Goal: Information Seeking & Learning: Find specific fact

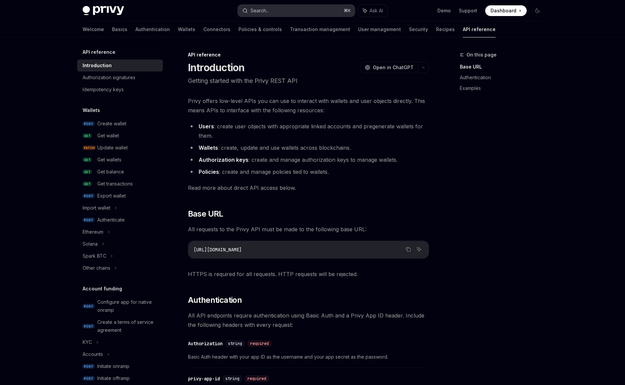
click at [259, 13] on div "Search..." at bounding box center [260, 11] width 19 height 8
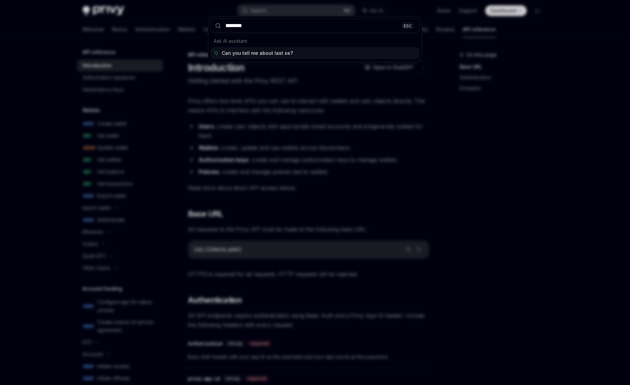
type input "*********"
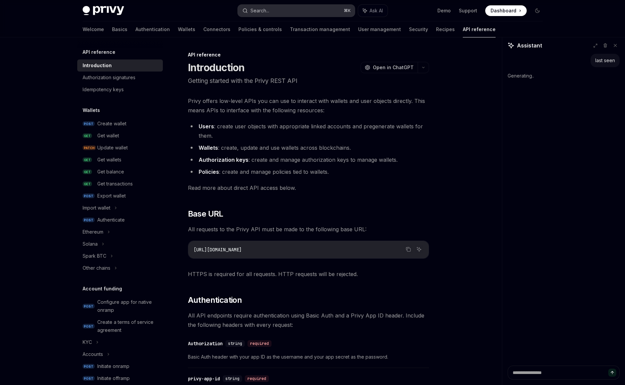
click at [280, 12] on button "Search... ⌘ K" at bounding box center [296, 11] width 117 height 12
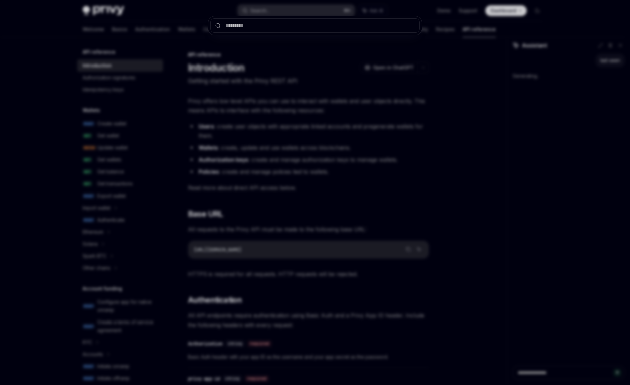
type textarea "*"
type input "*"
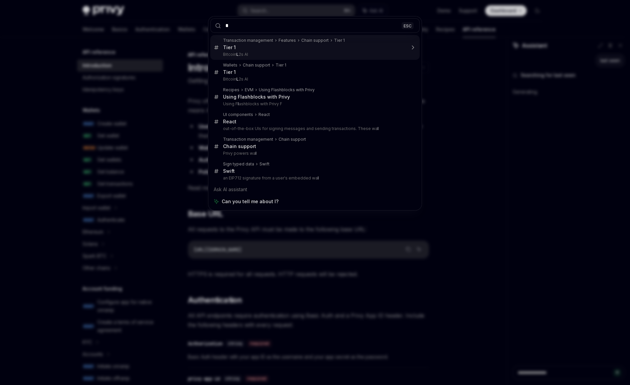
type textarea "*"
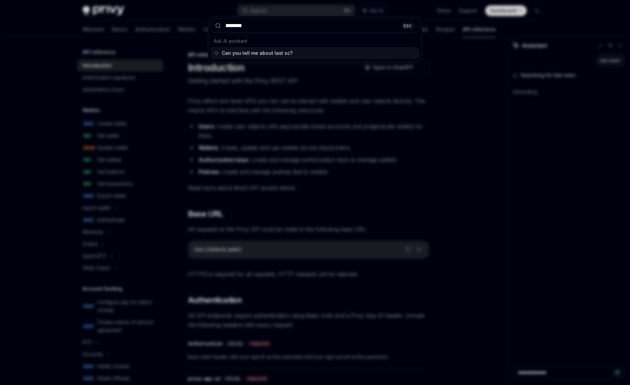
type input "*********"
type textarea "*"
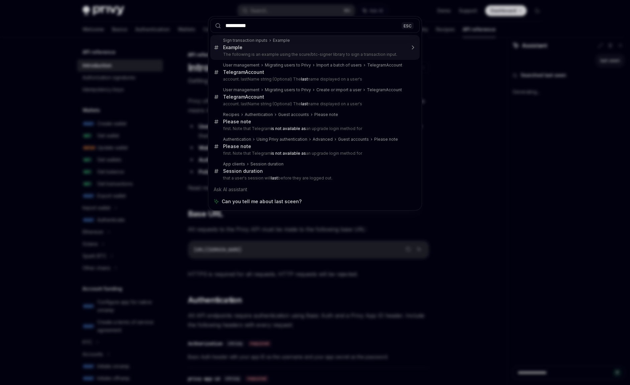
drag, startPoint x: 253, startPoint y: 29, endPoint x: 255, endPoint y: 26, distance: 3.9
click at [255, 26] on input "**********" at bounding box center [314, 25] width 209 height 14
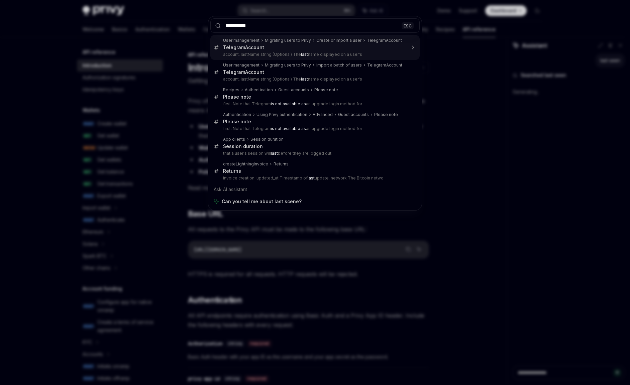
type input "*"
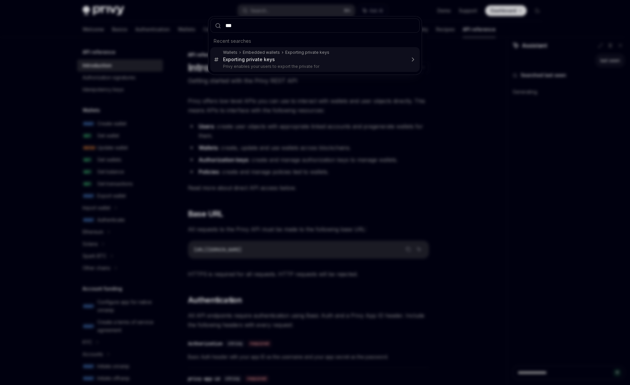
type input "****"
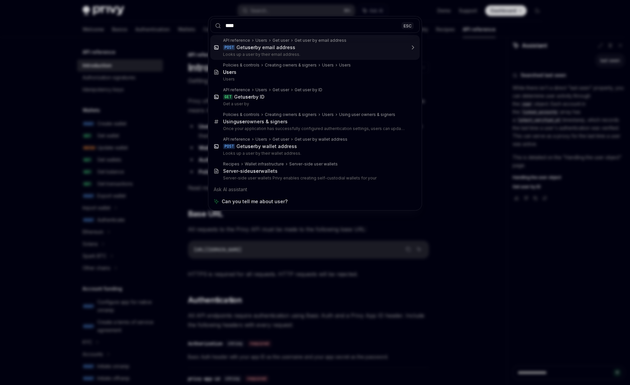
type textarea "*"
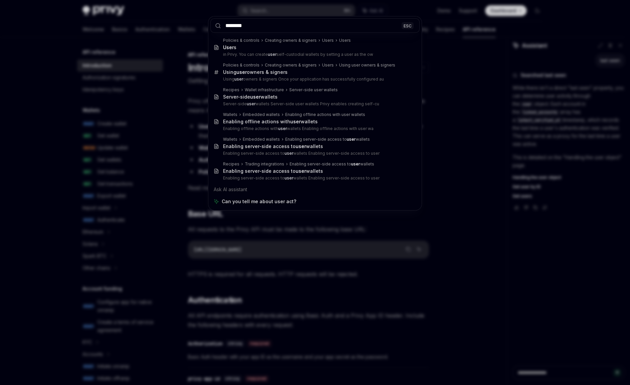
type input "********"
click at [162, 43] on div "******** ESC Policies & controls Creating owners & signers Users Users User s i…" at bounding box center [315, 192] width 630 height 385
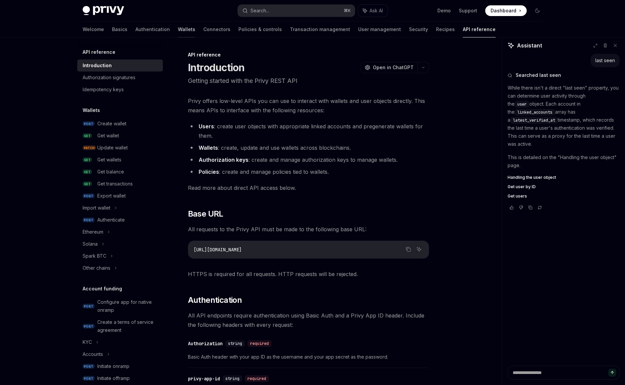
click at [178, 29] on link "Wallets" at bounding box center [186, 29] width 17 height 16
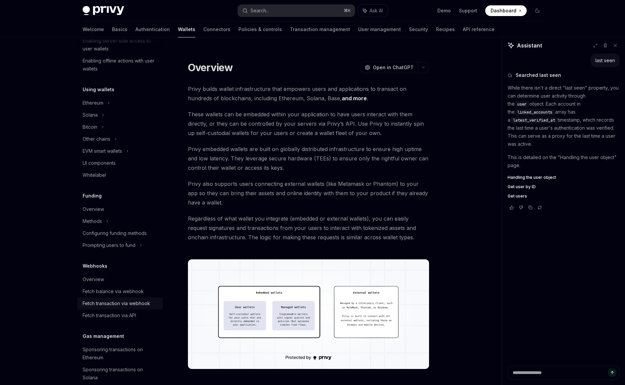
scroll to position [193, 0]
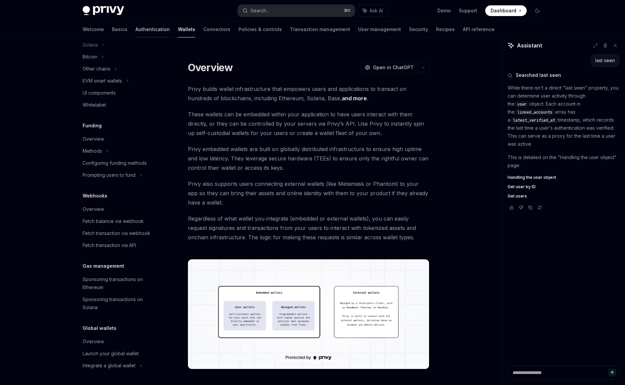
click at [136, 28] on link "Authentication" at bounding box center [153, 29] width 34 height 16
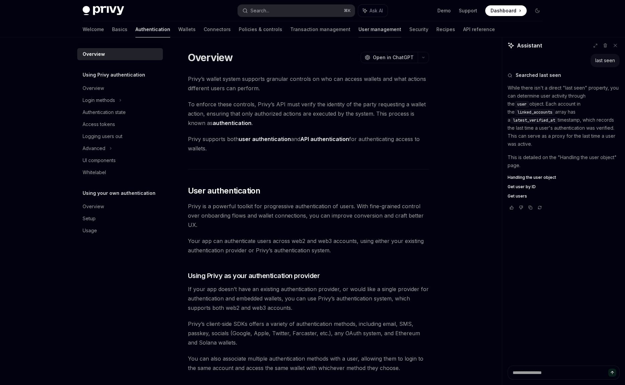
click at [359, 30] on link "User management" at bounding box center [380, 29] width 43 height 16
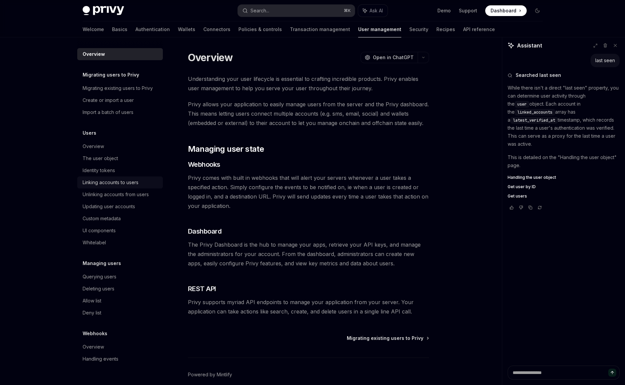
click at [133, 180] on div "Linking accounts to users" at bounding box center [111, 183] width 56 height 8
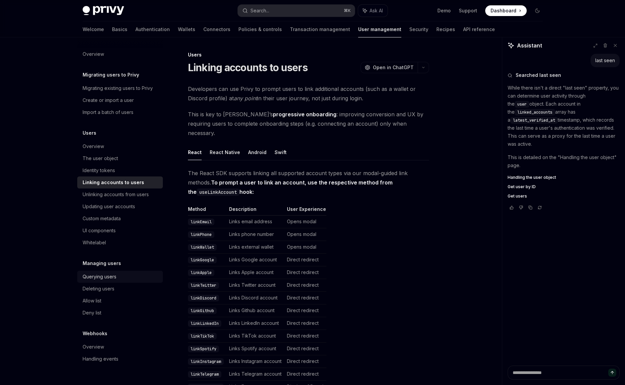
click at [96, 280] on div "Querying users" at bounding box center [100, 277] width 34 height 8
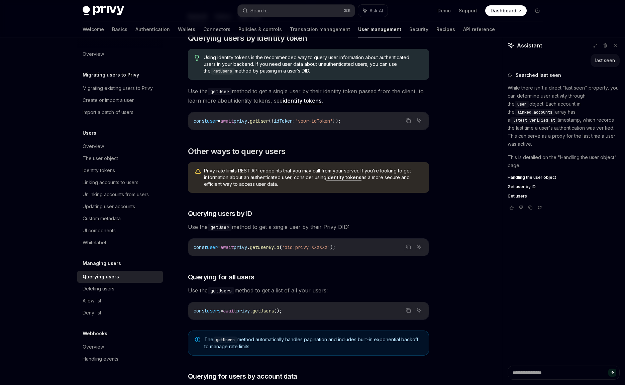
scroll to position [135, 0]
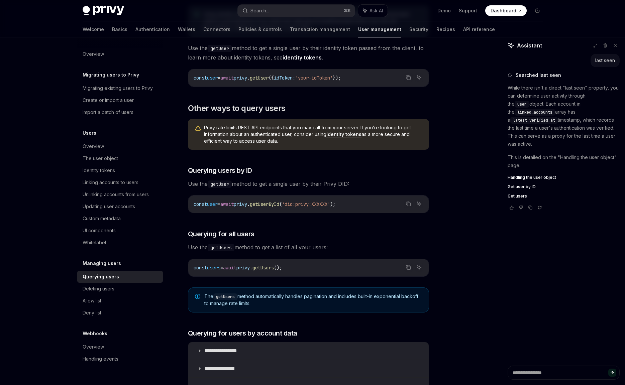
drag, startPoint x: 247, startPoint y: 299, endPoint x: 275, endPoint y: 303, distance: 28.8
click at [275, 303] on span "The getUsers method automatically handles pagination and includes built-in expo…" at bounding box center [313, 300] width 218 height 14
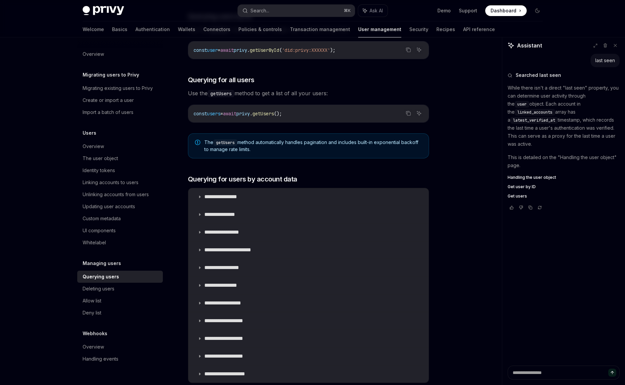
scroll to position [364, 0]
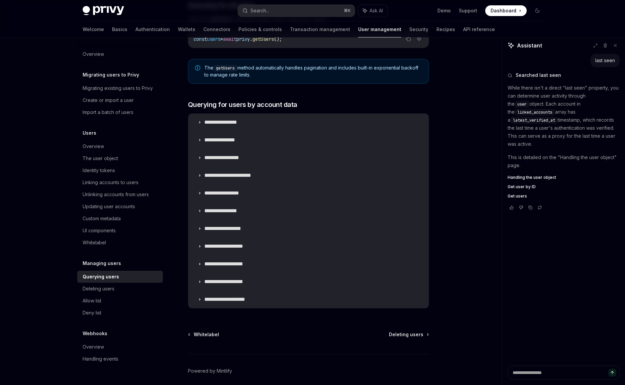
click at [225, 67] on code "getUsers" at bounding box center [225, 68] width 24 height 7
click at [254, 70] on span "The getUsers method automatically handles pagination and includes built-in expo…" at bounding box center [313, 72] width 218 height 14
click at [224, 68] on code "getUsers" at bounding box center [225, 68] width 24 height 7
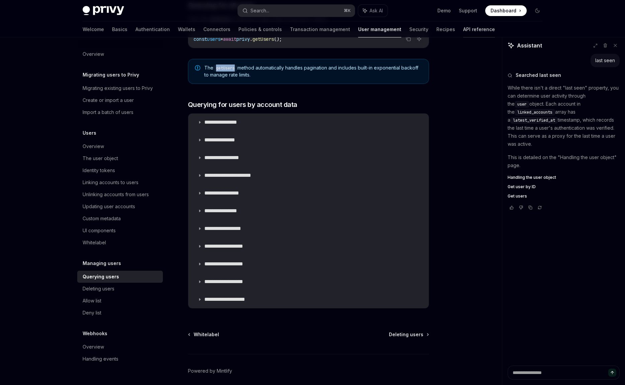
copy code "getUsers"
click at [463, 30] on link "API reference" at bounding box center [479, 29] width 32 height 16
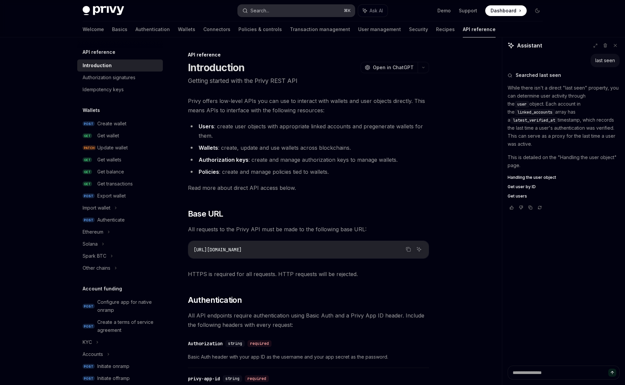
click at [269, 8] on div "Search..." at bounding box center [260, 11] width 19 height 8
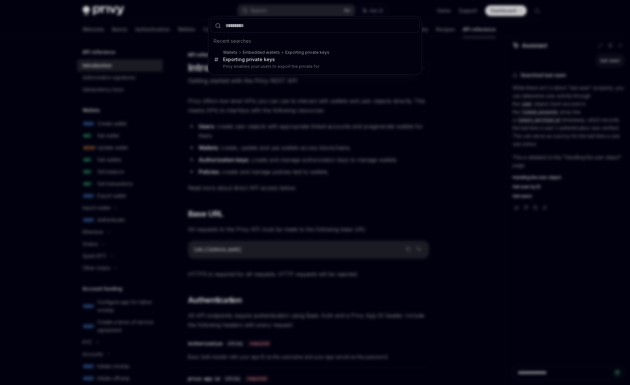
click at [238, 152] on div "Recent searches Wallets Embedded wallets Exporting private keys Export ing priv…" at bounding box center [315, 192] width 630 height 385
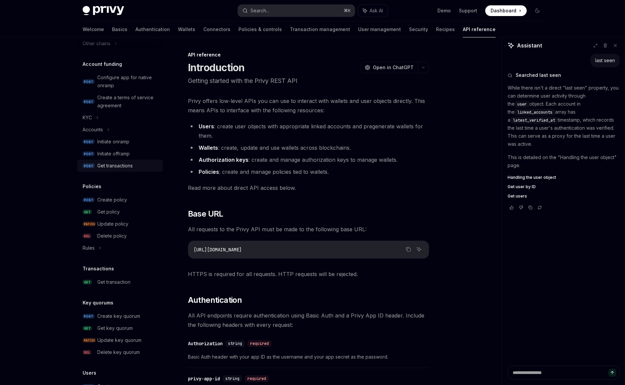
scroll to position [306, 0]
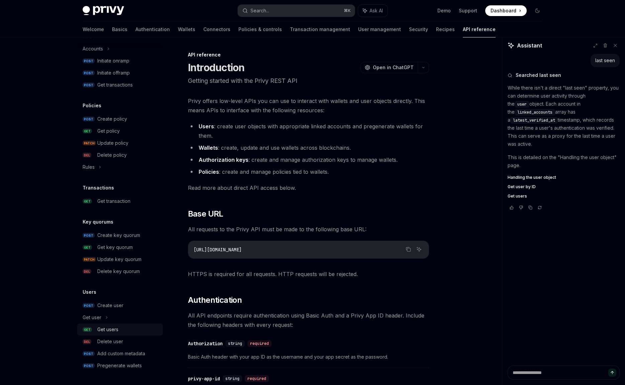
click at [117, 333] on div "Get users" at bounding box center [107, 330] width 21 height 8
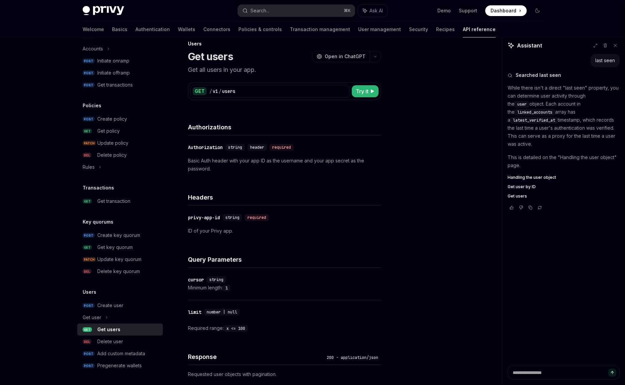
scroll to position [94, 0]
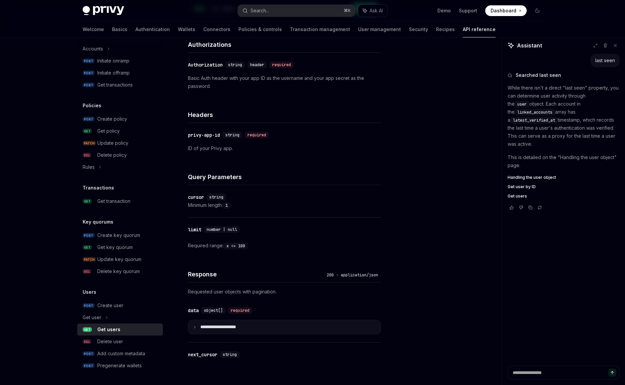
click at [260, 331] on summary "**********" at bounding box center [284, 328] width 192 height 14
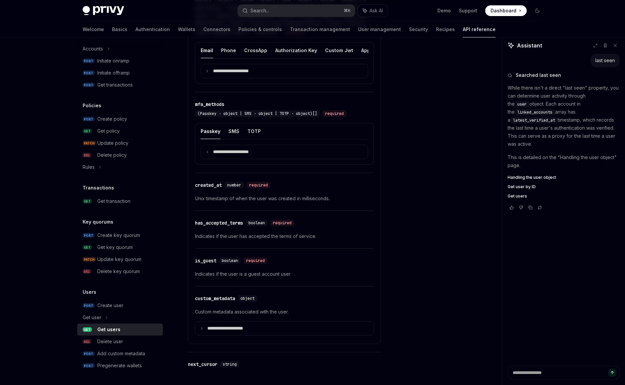
scroll to position [551, 0]
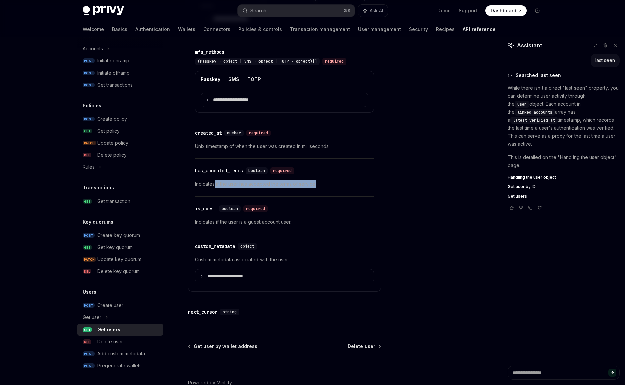
drag, startPoint x: 214, startPoint y: 190, endPoint x: 312, endPoint y: 192, distance: 97.7
click at [310, 188] on p "Indicates if the user has accepted the terms of service." at bounding box center [284, 184] width 179 height 8
click at [312, 188] on p "Indicates if the user has accepted the terms of service." at bounding box center [284, 184] width 179 height 8
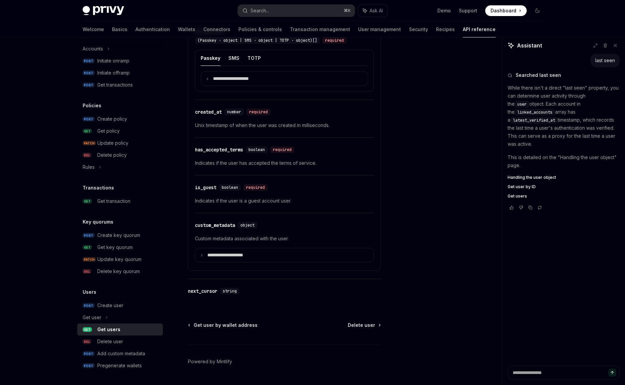
scroll to position [595, 0]
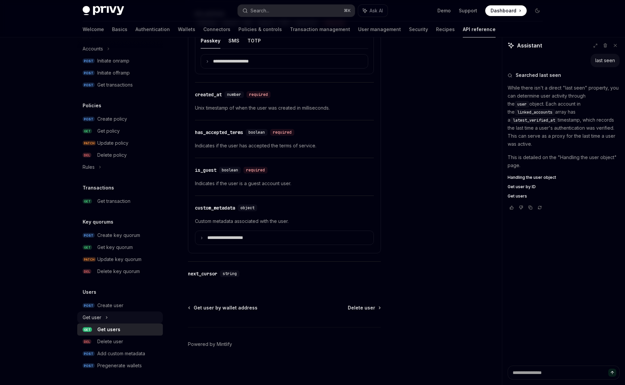
click at [99, 319] on div "Get user" at bounding box center [92, 318] width 19 height 8
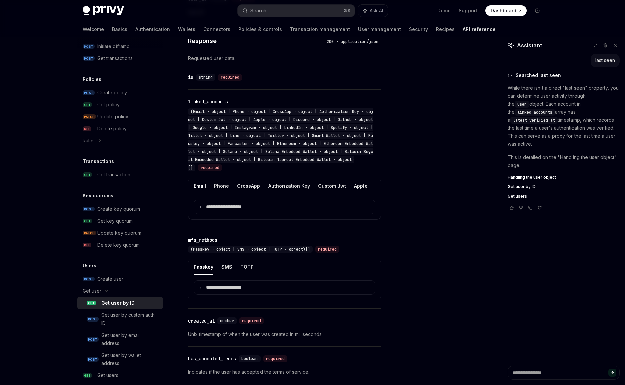
scroll to position [329, 0]
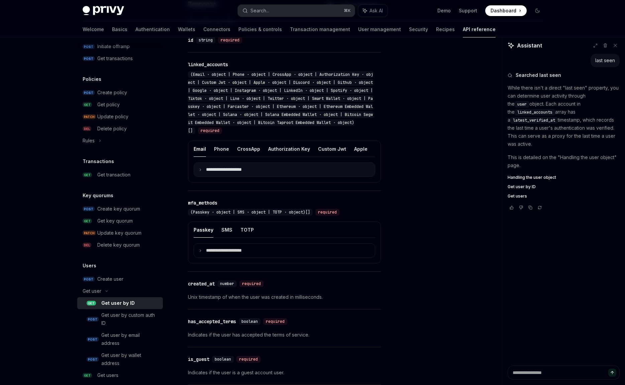
click at [216, 170] on p "**********" at bounding box center [229, 170] width 47 height 6
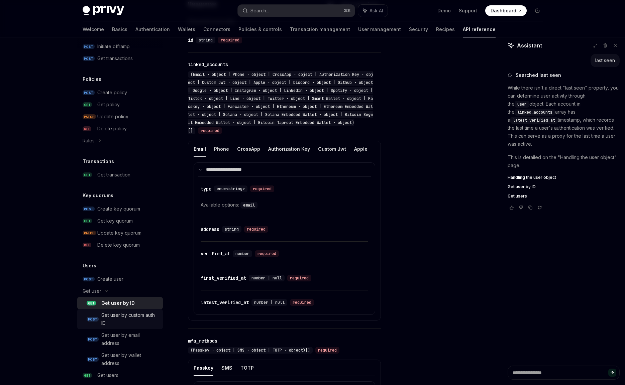
scroll to position [378, 0]
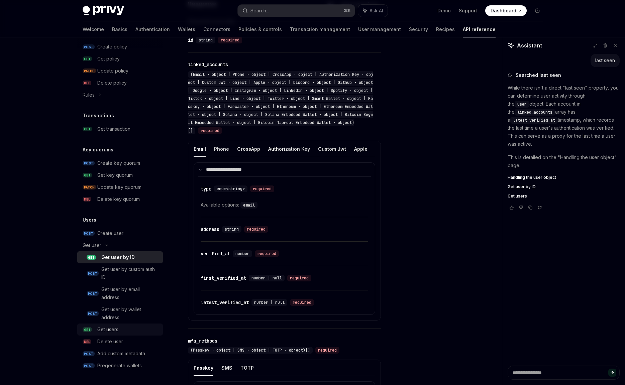
click at [115, 327] on div "Get users" at bounding box center [107, 330] width 21 height 8
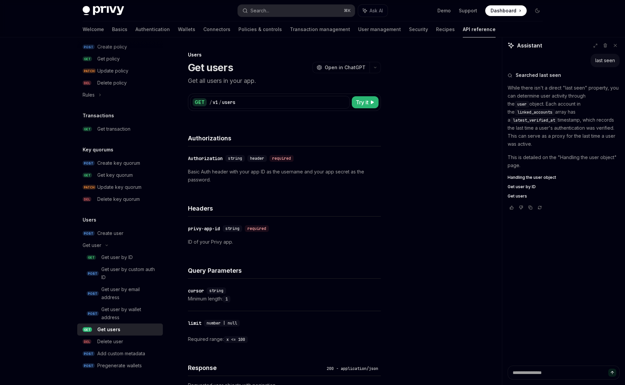
scroll to position [229, 0]
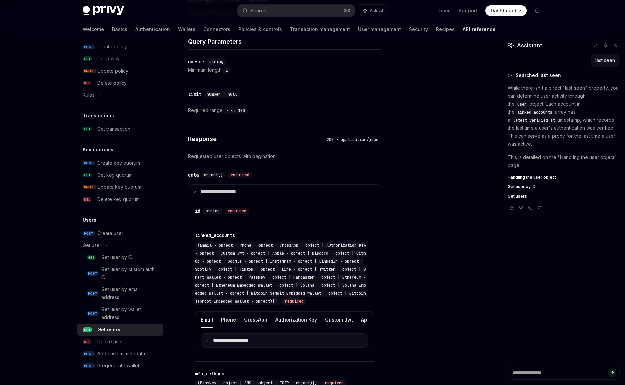
click at [221, 341] on p "**********" at bounding box center [236, 341] width 47 height 6
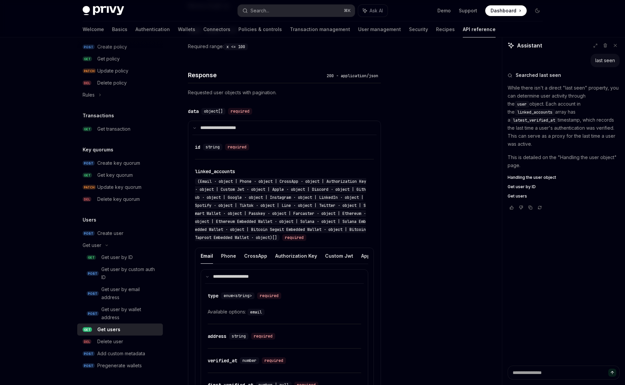
scroll to position [358, 0]
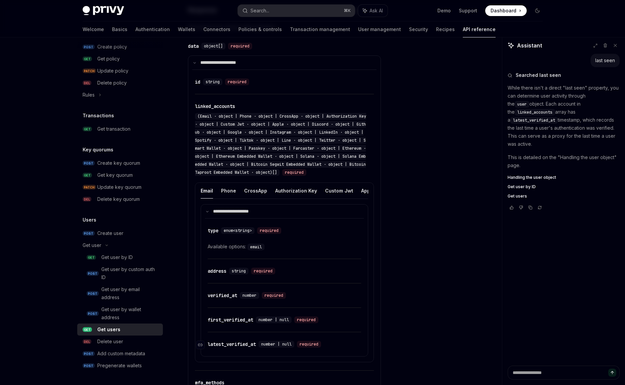
click at [215, 347] on div "latest_verified_at" at bounding box center [232, 344] width 48 height 7
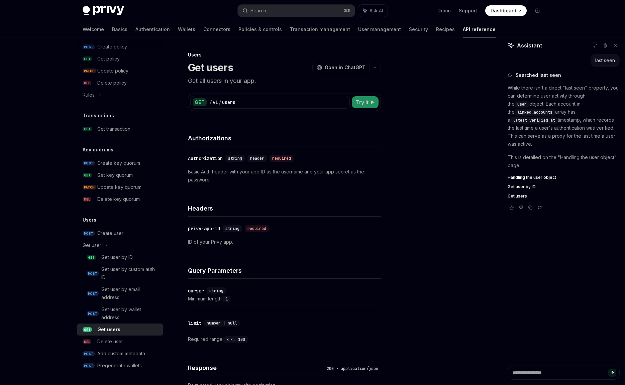
click at [367, 101] on span "Try it" at bounding box center [362, 102] width 13 height 8
type textarea "*"
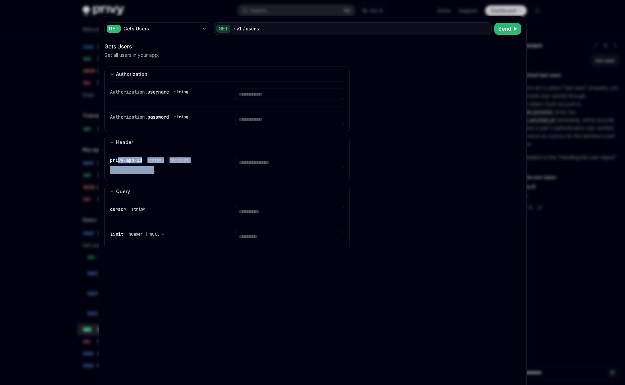
drag, startPoint x: 117, startPoint y: 162, endPoint x: 150, endPoint y: 173, distance: 35.0
click at [150, 173] on div "privy-app-id string required ID of your Privy app." at bounding box center [164, 165] width 109 height 17
click at [150, 173] on p "ID of your Privy app." at bounding box center [164, 170] width 109 height 8
click at [272, 100] on input "text" at bounding box center [289, 94] width 109 height 11
paste input "**********"
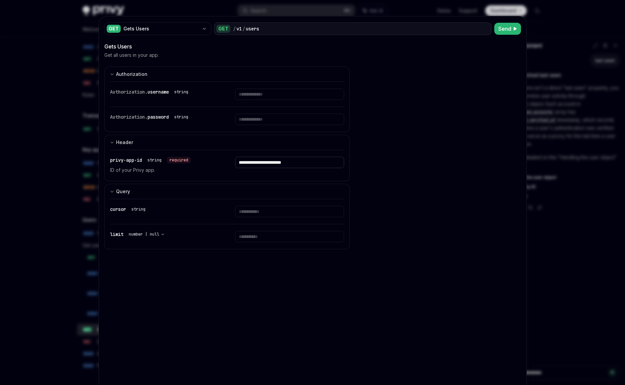
type input "**********"
click at [275, 236] on input "number" at bounding box center [289, 236] width 109 height 11
type input "*"
click at [501, 29] on span "Send" at bounding box center [505, 29] width 13 height 8
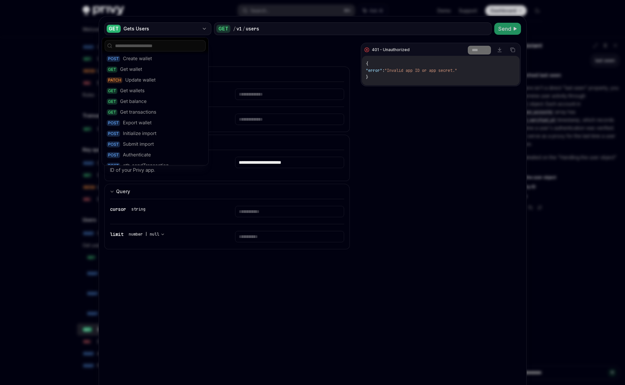
click at [169, 31] on div "Gets Users" at bounding box center [161, 28] width 76 height 7
click at [256, 45] on div "Gets Users" at bounding box center [227, 46] width 246 height 8
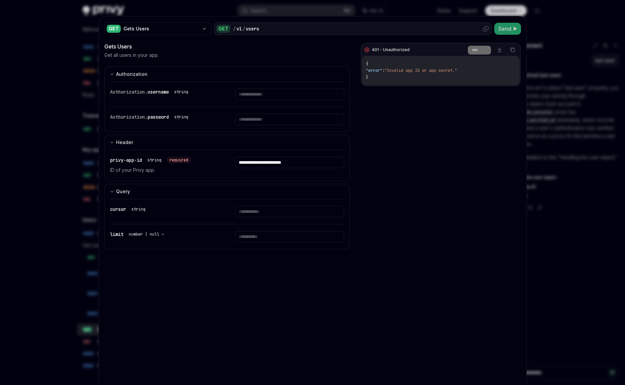
click at [259, 31] on div "/ v1 / users" at bounding box center [361, 28] width 256 height 7
drag, startPoint x: 157, startPoint y: 171, endPoint x: 145, endPoint y: 172, distance: 12.1
click at [152, 172] on p "ID of your Privy app." at bounding box center [164, 170] width 109 height 8
click at [316, 141] on button "Header" at bounding box center [227, 142] width 246 height 15
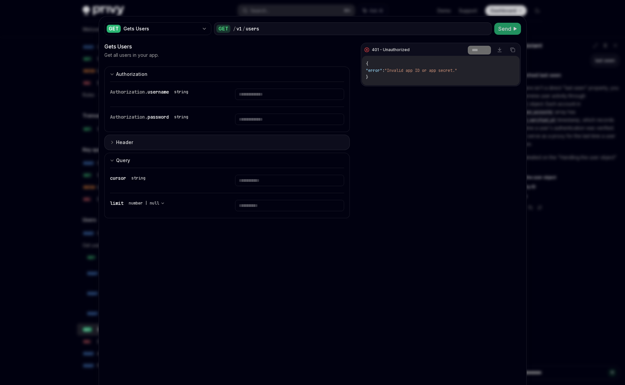
click at [316, 141] on button "Header" at bounding box center [227, 142] width 246 height 15
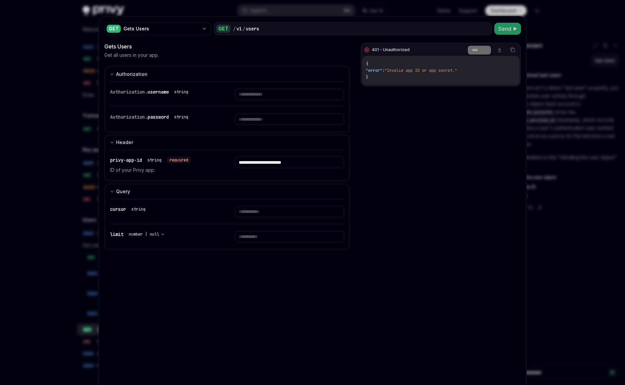
click at [575, 110] on div at bounding box center [312, 192] width 625 height 385
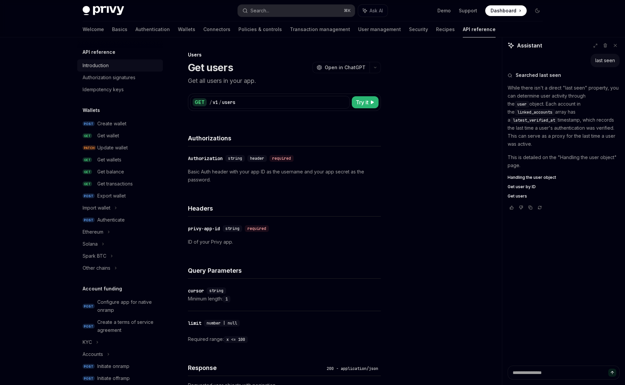
click at [111, 68] on div "Introduction" at bounding box center [121, 66] width 76 height 8
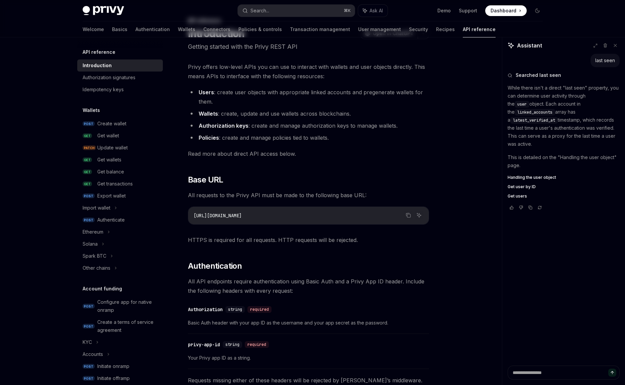
scroll to position [67, 0]
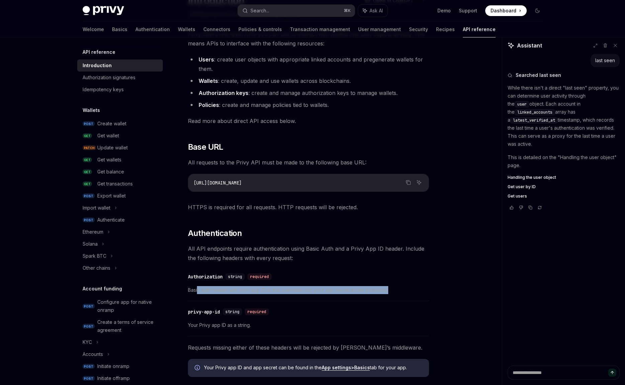
drag, startPoint x: 198, startPoint y: 290, endPoint x: 398, endPoint y: 292, distance: 199.8
click at [398, 292] on span "Basic Auth header with your app ID as the username and your app secret as the p…" at bounding box center [308, 290] width 241 height 8
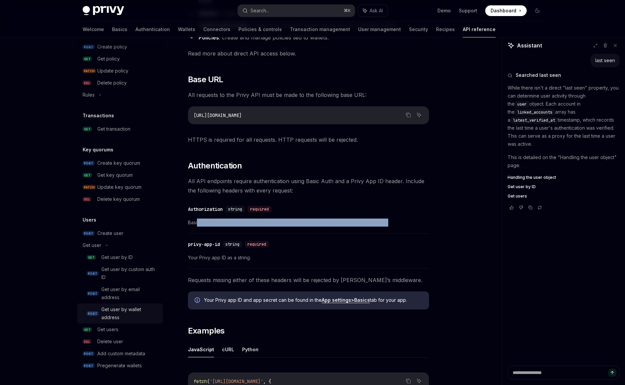
scroll to position [220, 0]
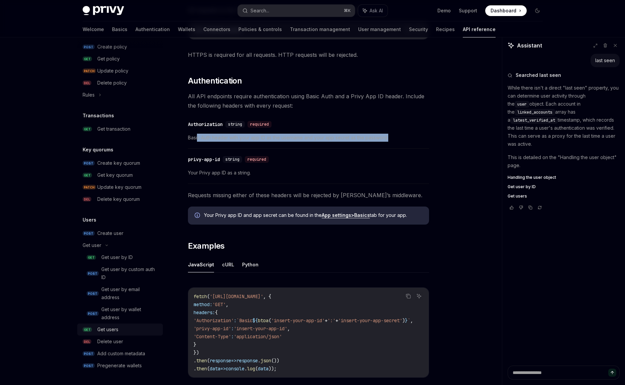
click at [116, 331] on div "Get users" at bounding box center [107, 330] width 21 height 8
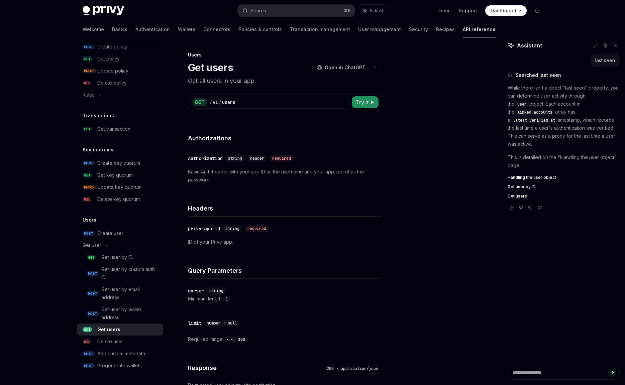
click at [365, 104] on span "Try it" at bounding box center [362, 102] width 13 height 8
type textarea "*"
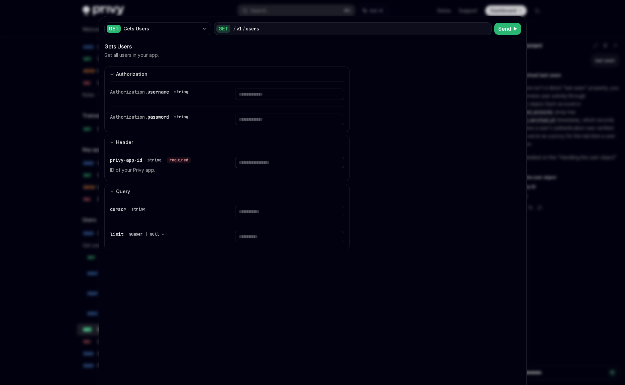
click at [250, 100] on input "text" at bounding box center [289, 94] width 109 height 11
paste input "**********"
type input "**********"
click at [259, 93] on input "text" at bounding box center [289, 94] width 109 height 11
paste input "**********"
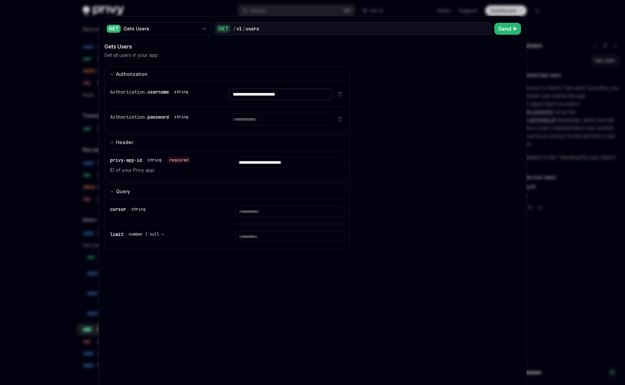
type input "**********"
click at [265, 100] on input "text" at bounding box center [280, 94] width 103 height 11
paste input "**********"
type input "**********"
click at [277, 100] on input "text" at bounding box center [280, 94] width 103 height 11
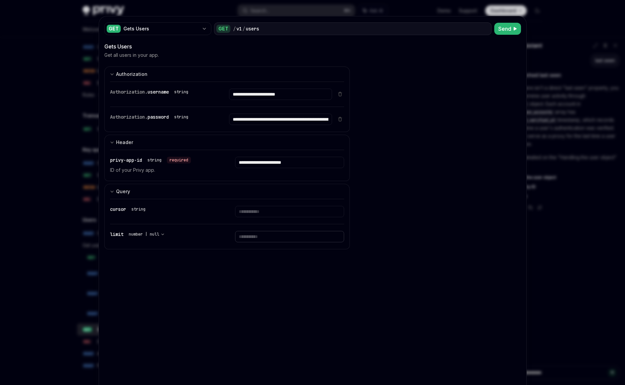
click at [271, 235] on input "number" at bounding box center [289, 236] width 109 height 11
type input "*"
click at [504, 30] on span "Send" at bounding box center [505, 29] width 13 height 8
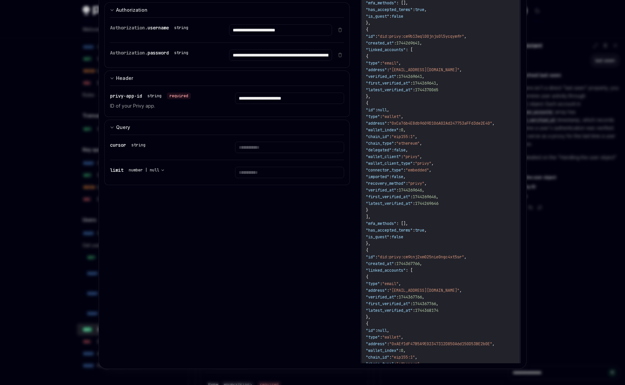
scroll to position [640, 0]
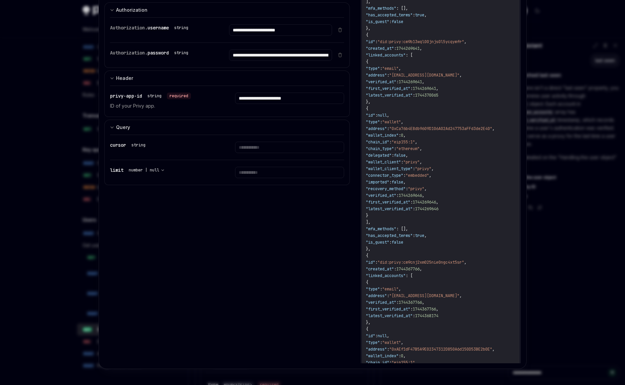
drag, startPoint x: 410, startPoint y: 144, endPoint x: 455, endPoint y: 208, distance: 78.3
click at [439, 208] on span "1744269646" at bounding box center [426, 208] width 23 height 5
drag, startPoint x: 407, startPoint y: 184, endPoint x: 467, endPoint y: 208, distance: 65.2
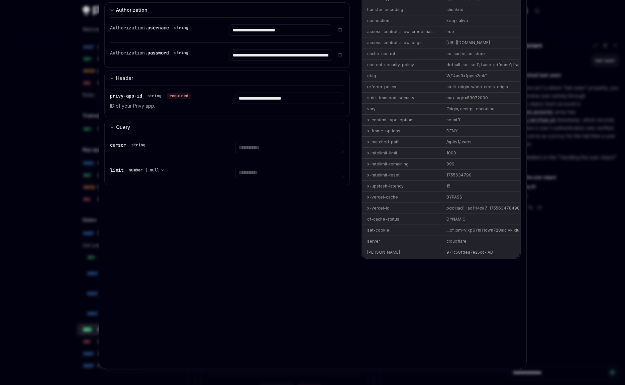
scroll to position [0, 0]
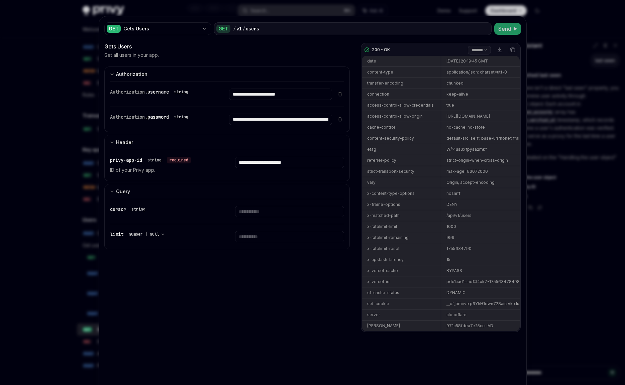
select select "****"
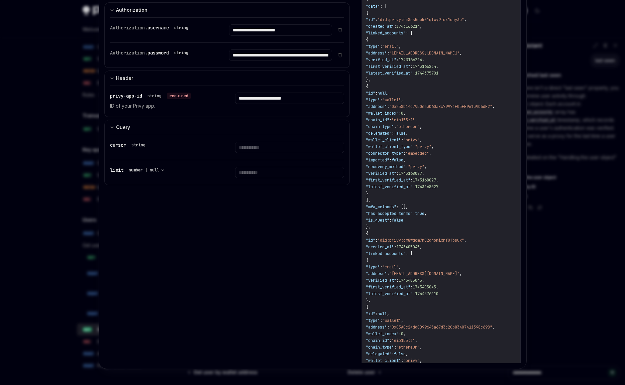
scroll to position [176, 0]
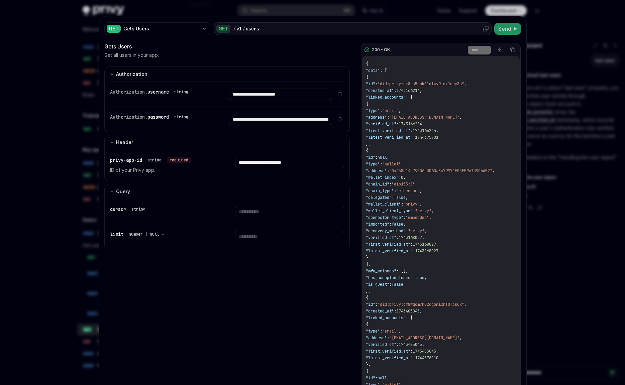
click at [484, 29] on icon at bounding box center [486, 28] width 5 height 5
click at [511, 51] on icon "Copy the contents from the code block" at bounding box center [512, 49] width 3 height 3
click at [164, 14] on div at bounding box center [312, 192] width 625 height 385
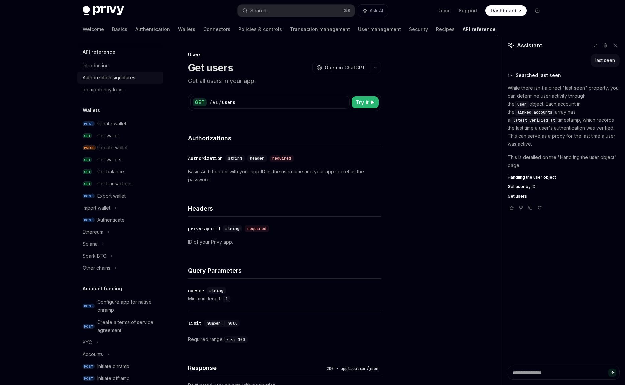
click at [115, 77] on div "Authorization signatures" at bounding box center [109, 78] width 53 height 8
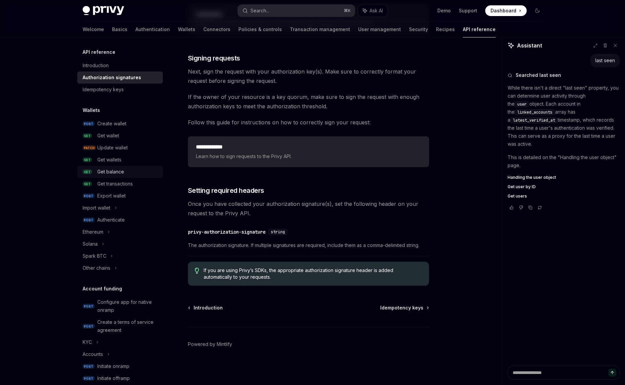
scroll to position [673, 0]
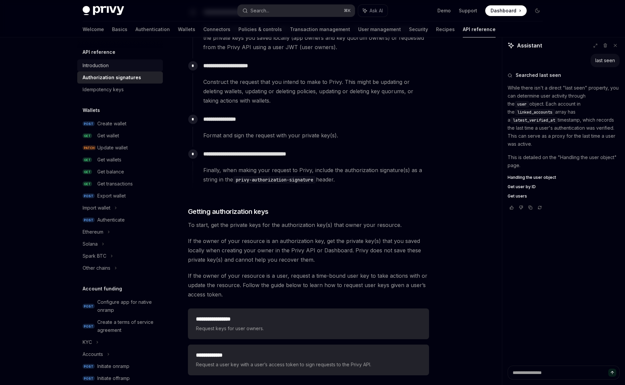
click at [98, 66] on div "Introduction" at bounding box center [96, 66] width 26 height 8
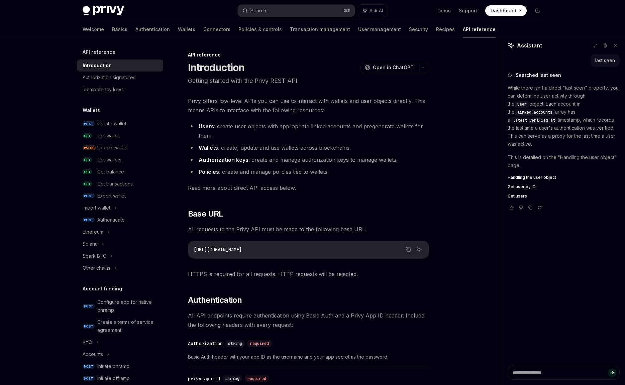
scroll to position [123, 0]
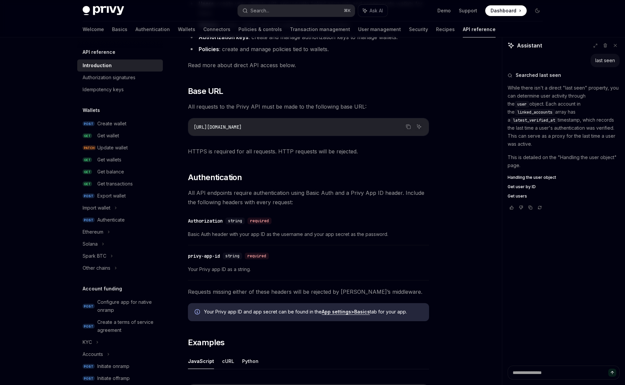
click at [398, 291] on span "Requests missing either of these headers will be rejected by [PERSON_NAME]’s mi…" at bounding box center [308, 291] width 241 height 9
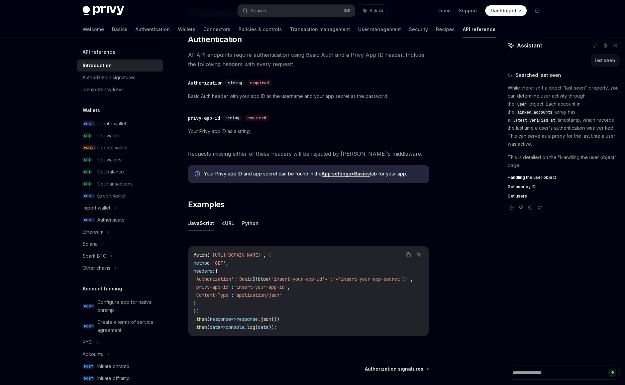
scroll to position [322, 0]
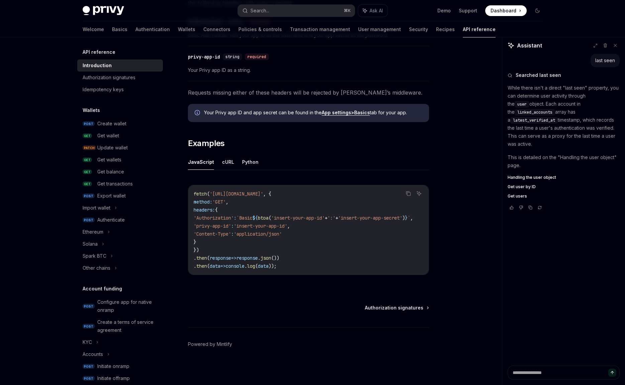
click at [246, 204] on code "fetch ( '[URL][DOMAIN_NAME]' , { method: 'GET' , headers: { 'Authorization' : `…" at bounding box center [312, 230] width 236 height 80
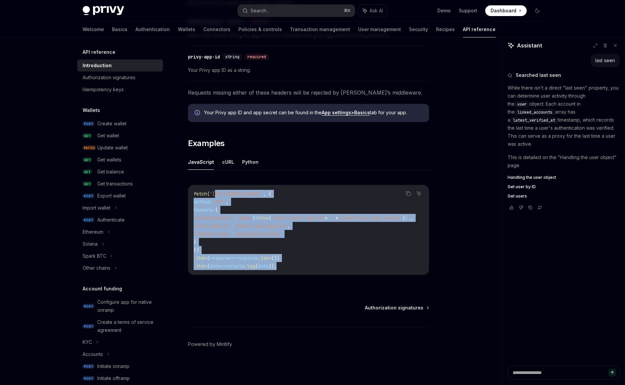
drag, startPoint x: 218, startPoint y: 191, endPoint x: 291, endPoint y: 264, distance: 103.9
click at [291, 264] on code "fetch ( '[URL][DOMAIN_NAME]' , { method: 'GET' , headers: { 'Authorization' : `…" at bounding box center [312, 230] width 236 height 80
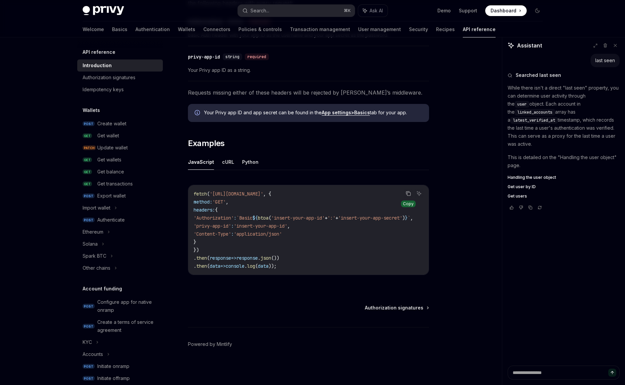
click at [407, 193] on icon "Copy the contents from the code block" at bounding box center [408, 194] width 3 height 3
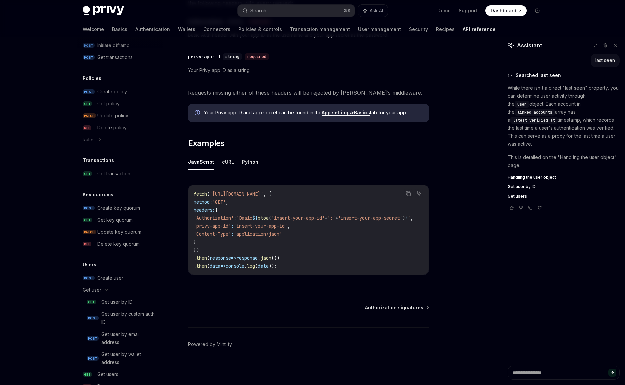
scroll to position [378, 0]
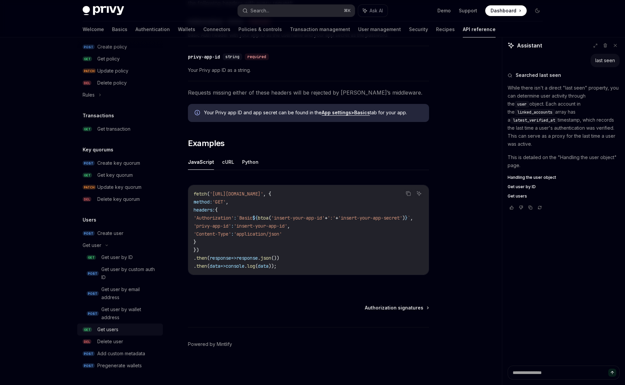
click at [118, 328] on div "Get users" at bounding box center [107, 330] width 21 height 8
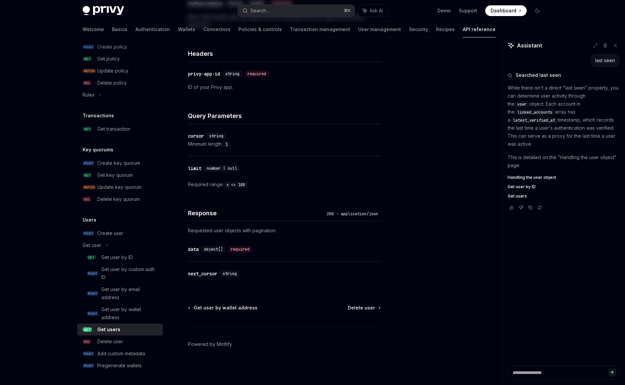
click at [112, 330] on div "Get users" at bounding box center [108, 330] width 23 height 8
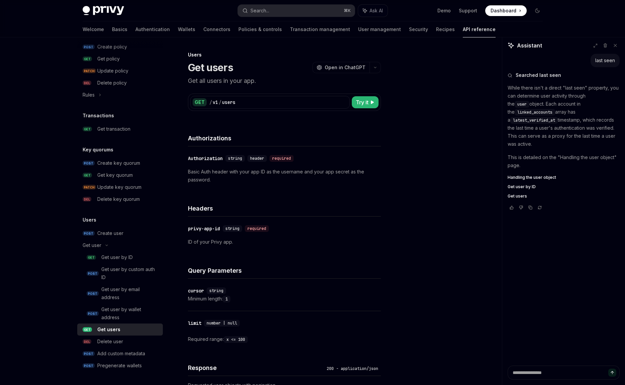
click at [112, 330] on div "Get users" at bounding box center [108, 330] width 23 height 8
type textarea "*"
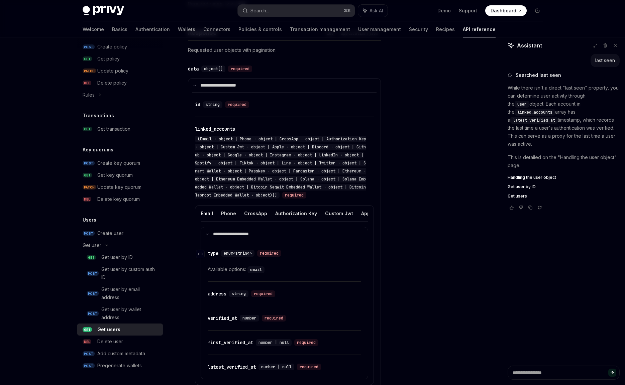
scroll to position [392, 0]
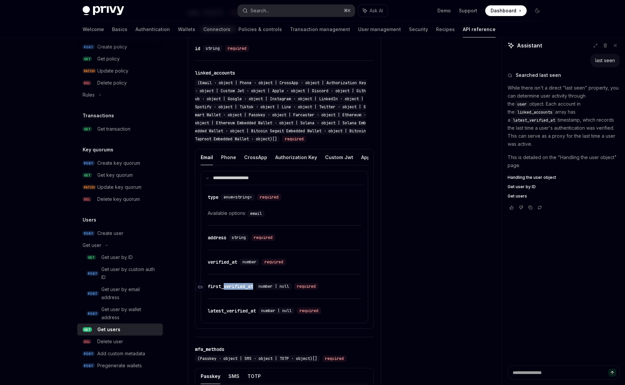
drag, startPoint x: 252, startPoint y: 287, endPoint x: 225, endPoint y: 287, distance: 27.4
click at [225, 287] on div "first_verified_at" at bounding box center [231, 286] width 46 height 7
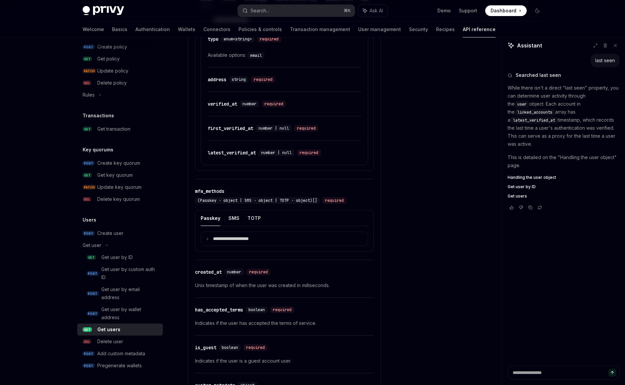
scroll to position [635, 0]
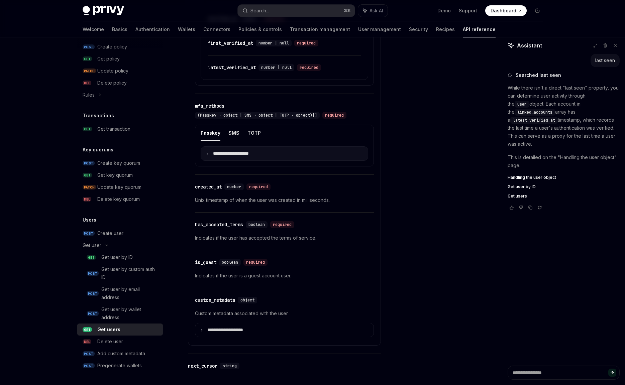
click at [222, 157] on p "**********" at bounding box center [236, 154] width 47 height 6
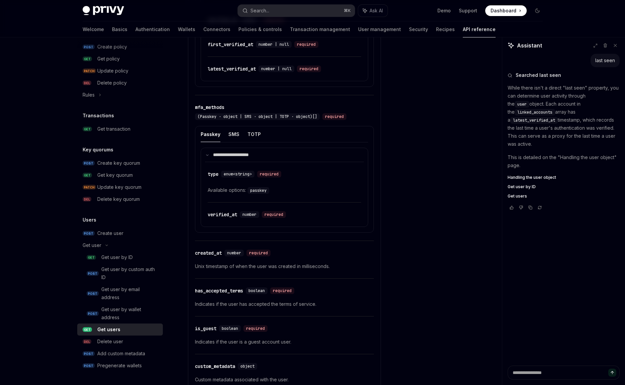
scroll to position [567, 0]
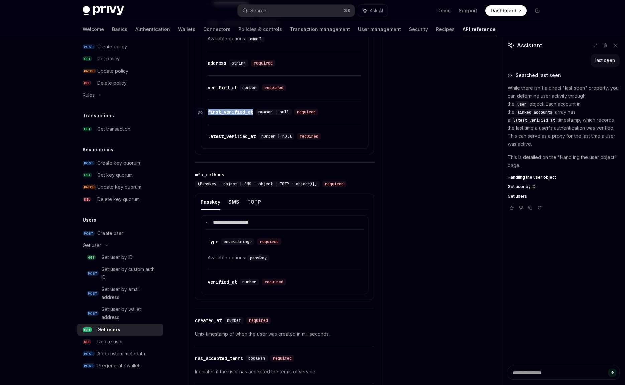
drag, startPoint x: 256, startPoint y: 118, endPoint x: 209, endPoint y: 119, distance: 46.9
click at [209, 115] on div "​ first_verified_at number | null required" at bounding box center [264, 112] width 113 height 7
copy div "first_verified_at"
click at [593, 112] on p "While there isn't a direct "last seen" property, you can determine user activit…" at bounding box center [564, 116] width 112 height 64
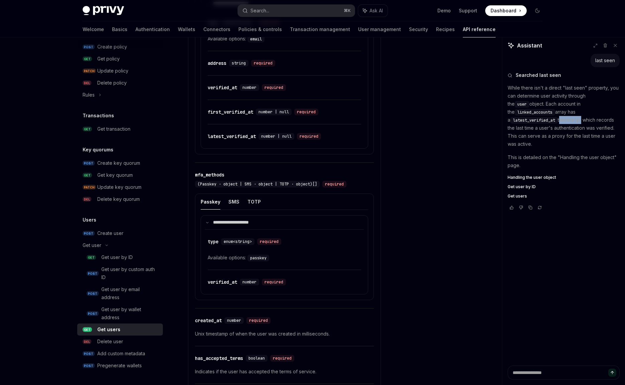
copy p "timestamp"
